Goal: Find specific page/section: Find specific page/section

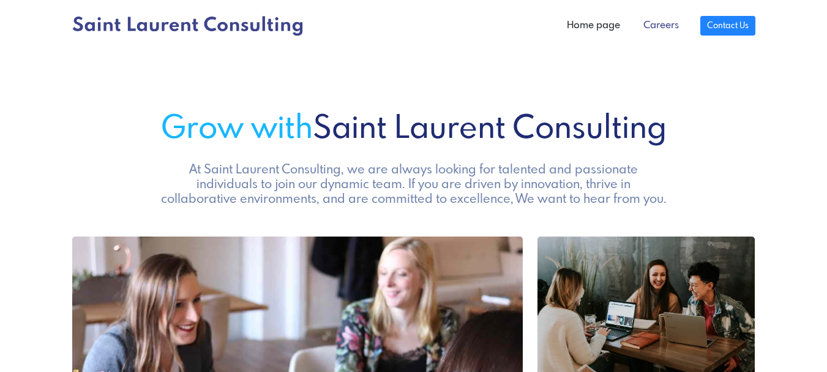
click at [671, 22] on link "Careers" at bounding box center [661, 25] width 59 height 24
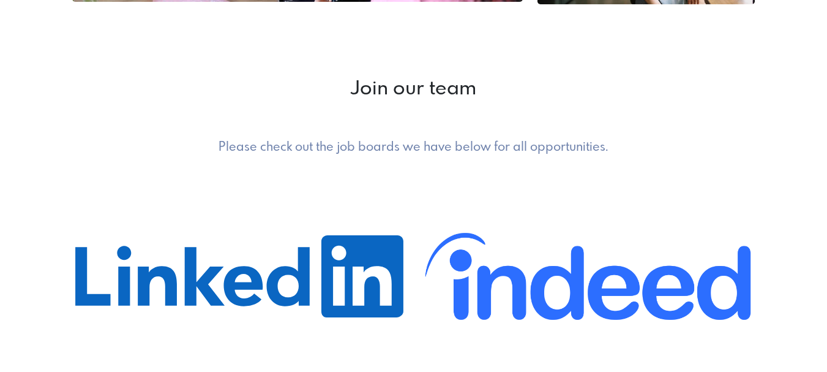
scroll to position [490, 0]
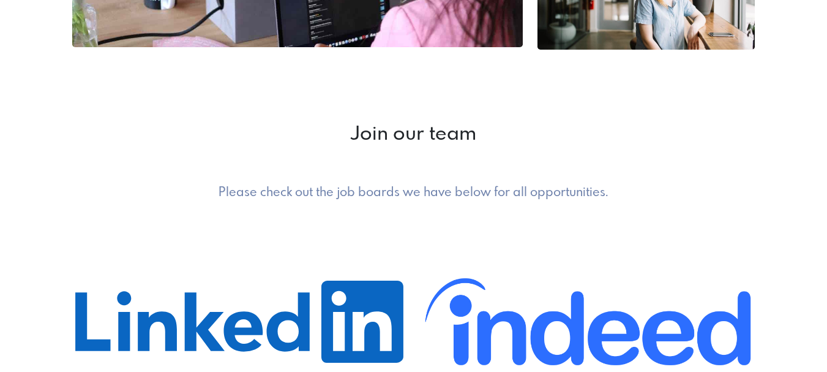
click at [406, 194] on h5 "Please check out the job boards we have below for all opportunities." at bounding box center [413, 193] width 513 height 15
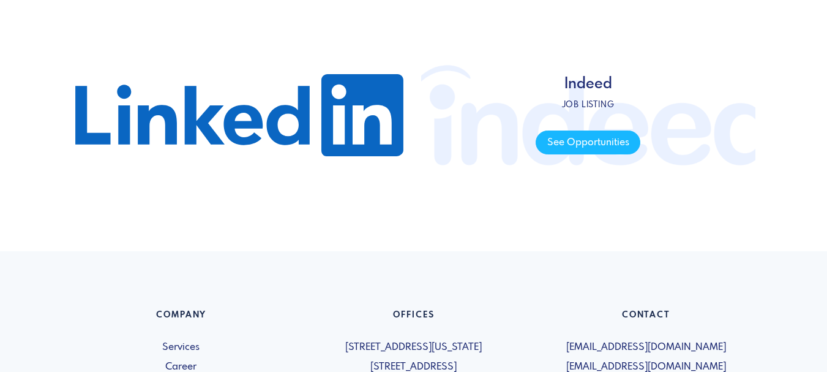
scroll to position [598, 0]
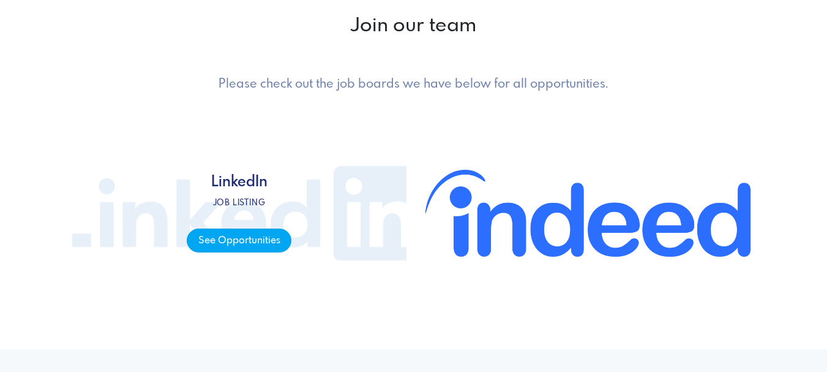
click at [250, 240] on span "See Opportunities" at bounding box center [239, 240] width 105 height 24
